Goal: Task Accomplishment & Management: Use online tool/utility

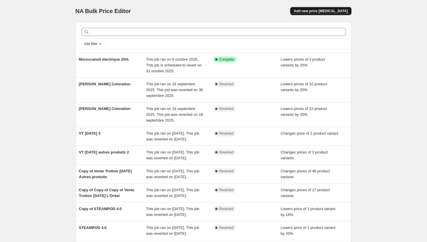
click at [316, 11] on span "Add new price [MEDICAL_DATA]" at bounding box center [321, 11] width 54 height 5
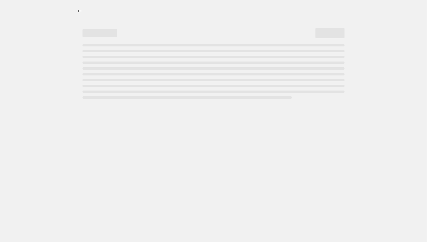
select select "percentage"
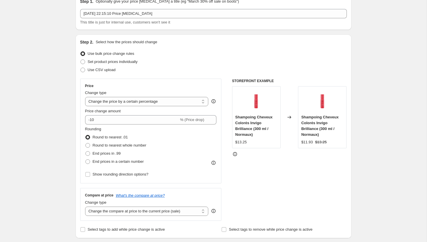
scroll to position [31, 0]
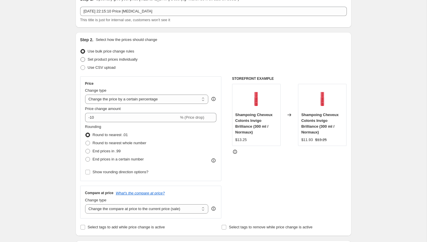
click at [118, 60] on span "Set product prices individually" at bounding box center [113, 59] width 50 height 4
click at [81, 58] on input "Set product prices individually" at bounding box center [81, 57] width 0 height 0
radio input "true"
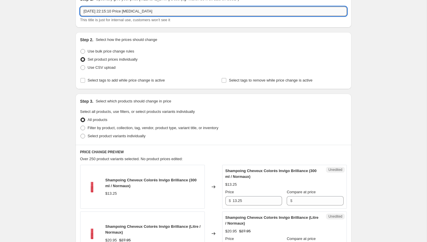
click at [135, 8] on input "[DATE] 22:15:10 Price [MEDICAL_DATA]" at bounding box center [213, 11] width 267 height 9
type input "STEAMPOD 4.0"
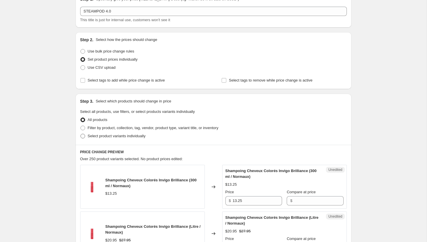
click at [99, 139] on span "Select product variants individually" at bounding box center [117, 136] width 58 height 6
click at [81, 134] on input "Select product variants individually" at bounding box center [81, 134] width 0 height 0
radio input "true"
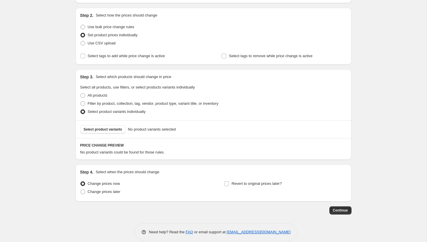
scroll to position [56, 0]
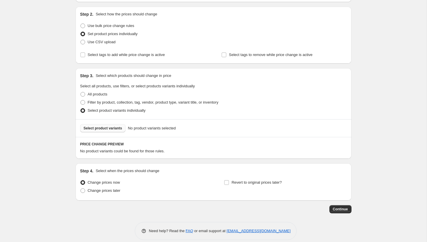
click at [99, 127] on span "Select product variants" at bounding box center [103, 128] width 39 height 5
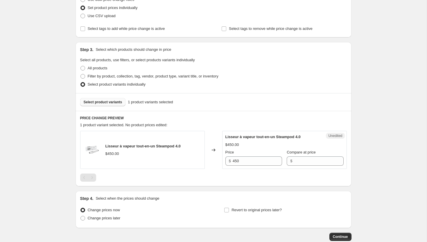
scroll to position [85, 0]
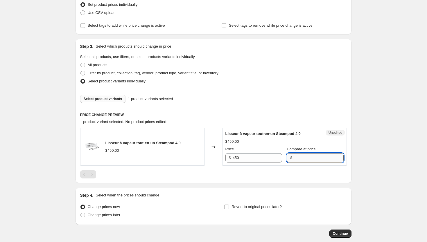
click at [299, 161] on input "Compare at price" at bounding box center [318, 158] width 49 height 9
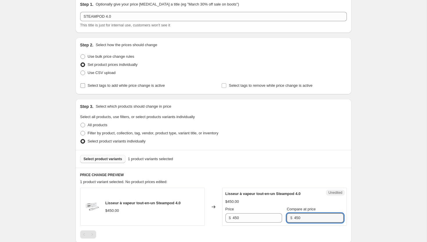
scroll to position [24, 0]
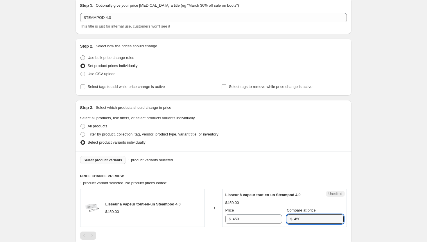
type input "450"
click at [124, 59] on span "Use bulk price change rules" at bounding box center [111, 58] width 47 height 4
click at [81, 56] on input "Use bulk price change rules" at bounding box center [81, 56] width 0 height 0
radio input "true"
select select "percentage"
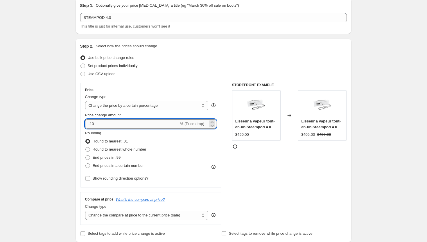
click at [114, 123] on input "-10" at bounding box center [132, 123] width 94 height 9
type input "-1"
type input "-20"
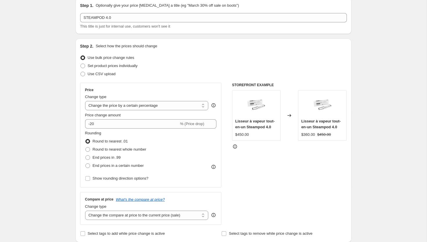
click at [208, 75] on div "Use CSV upload" at bounding box center [213, 74] width 267 height 8
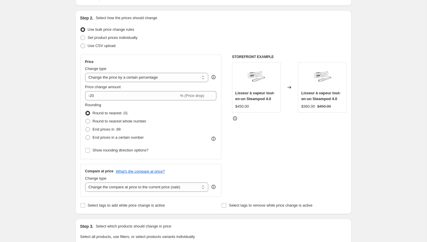
scroll to position [0, 0]
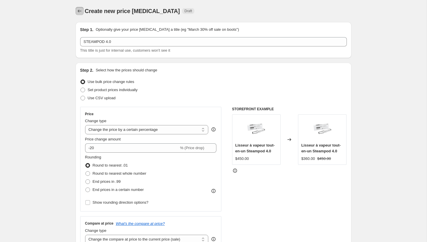
click at [79, 10] on icon "Price change jobs" at bounding box center [80, 11] width 6 height 6
